Goal: Task Accomplishment & Management: Use online tool/utility

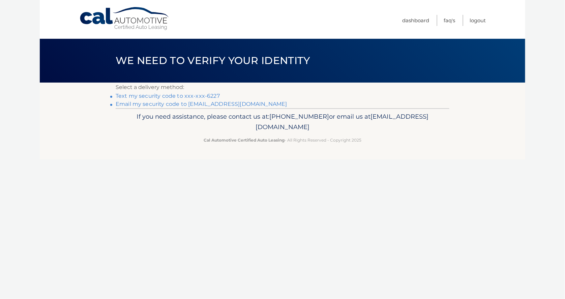
click at [190, 98] on link "Text my security code to xxx-xxx-6227" at bounding box center [168, 96] width 104 height 6
click at [153, 96] on link "Text my security code to xxx-xxx-6227" at bounding box center [168, 96] width 104 height 6
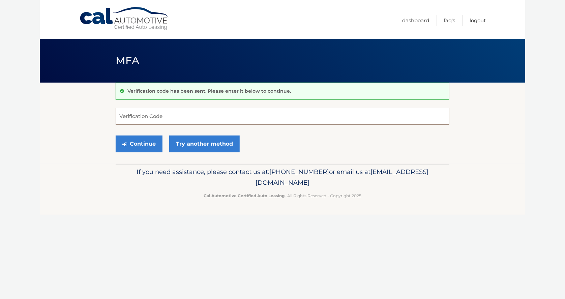
click at [146, 116] on input "Verification Code" at bounding box center [283, 116] width 334 height 17
type input "017993"
click at [116, 136] on button "Continue" at bounding box center [139, 144] width 47 height 17
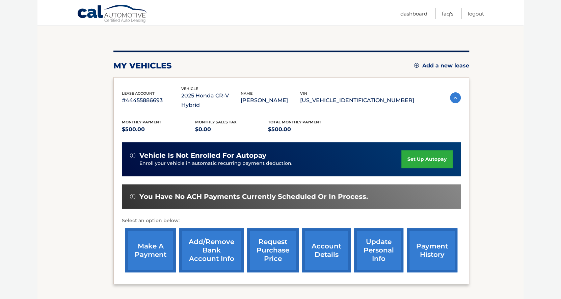
scroll to position [135, 0]
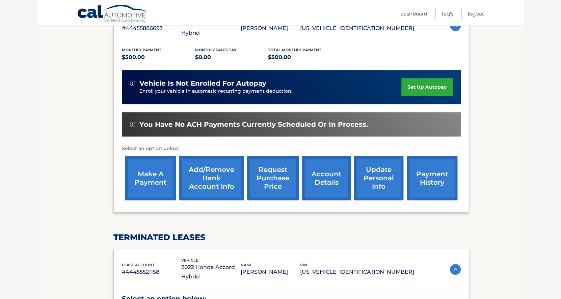
click at [141, 172] on link "make a payment" at bounding box center [150, 178] width 51 height 44
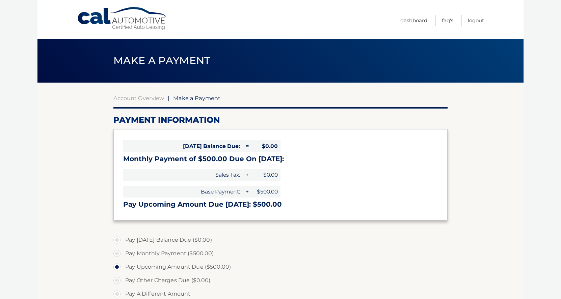
select select "M2M0NjJjYWUtMDBlMC00ZWExLWE5OTgtYzJhMWVjZjJmOGQ5"
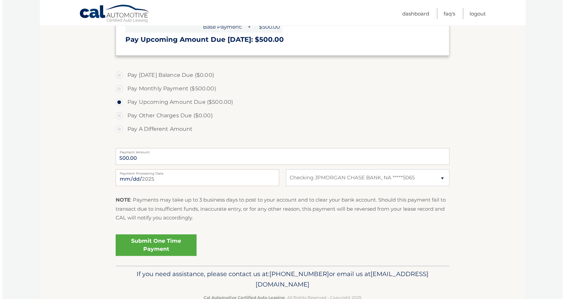
scroll to position [169, 0]
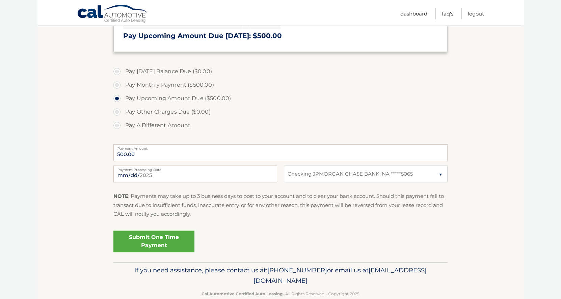
click at [157, 241] on link "Submit One Time Payment" at bounding box center [153, 242] width 81 height 22
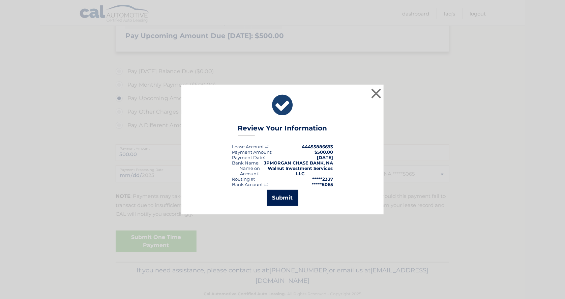
click at [283, 198] on button "Submit" at bounding box center [282, 198] width 31 height 16
